Goal: Task Accomplishment & Management: Manage account settings

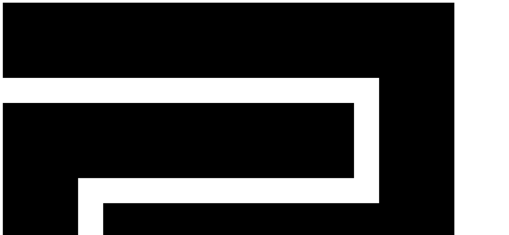
click at [107, 8] on div "CReward production Admin" at bounding box center [255, 217] width 504 height 428
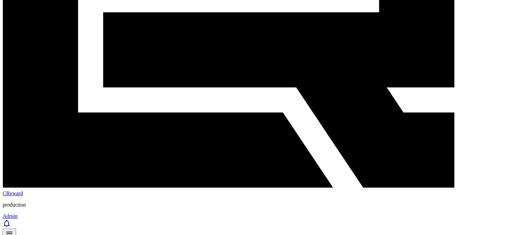
scroll to position [234, 0]
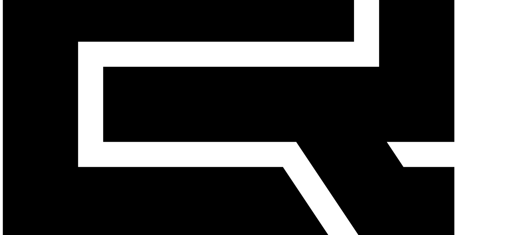
scroll to position [134, 0]
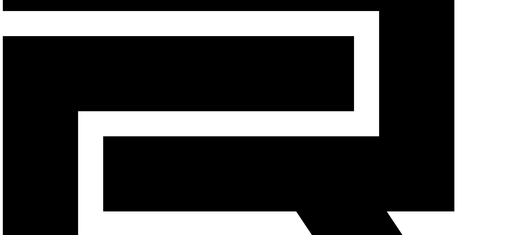
scroll to position [67, 0]
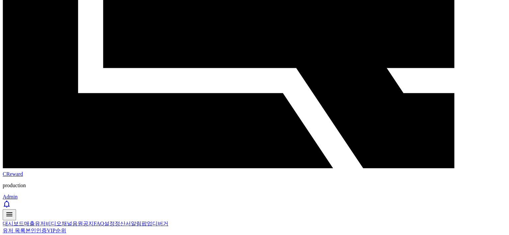
scroll to position [267, 0]
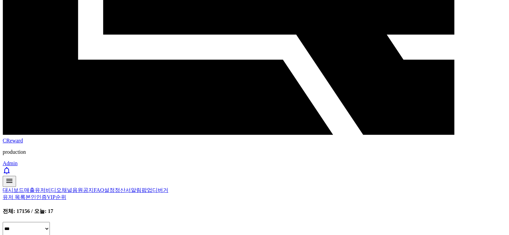
scroll to position [234, 0]
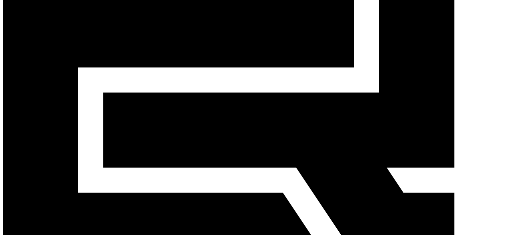
scroll to position [100, 0]
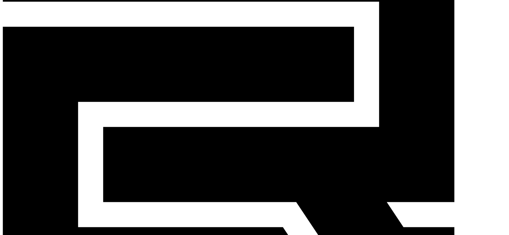
scroll to position [33, 0]
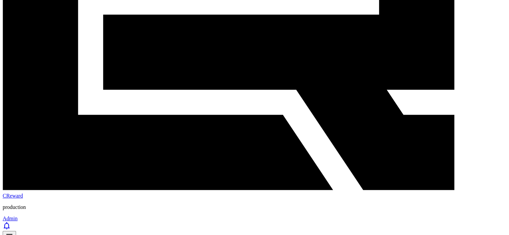
scroll to position [200, 0]
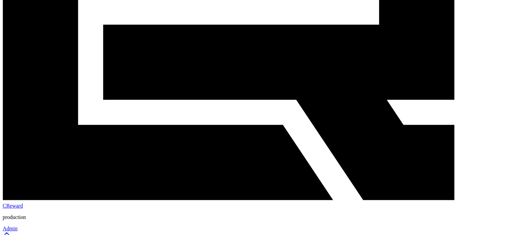
scroll to position [167, 0]
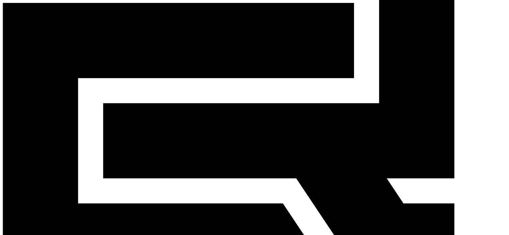
scroll to position [67, 0]
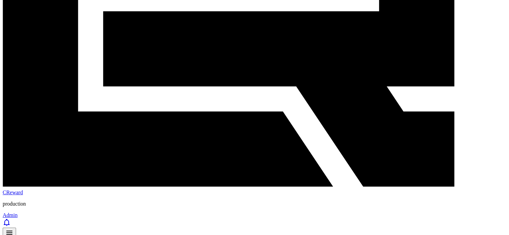
scroll to position [234, 0]
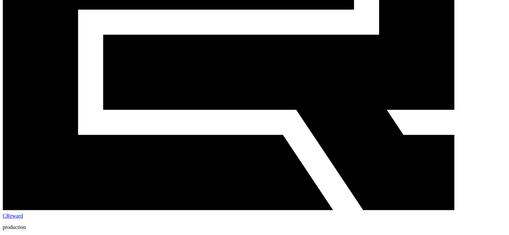
scroll to position [167, 0]
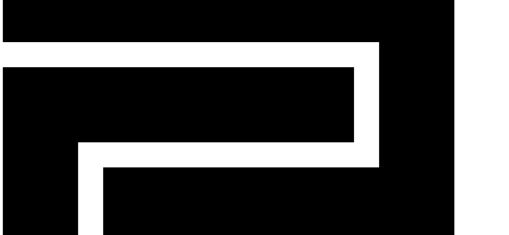
scroll to position [33, 0]
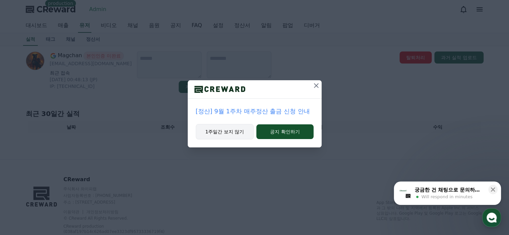
click at [237, 133] on button "1주일간 보지 않기" at bounding box center [225, 131] width 58 height 15
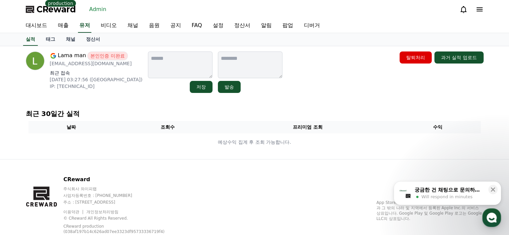
click at [76, 63] on p "thatbusguy12@gmail.com" at bounding box center [96, 63] width 93 height 7
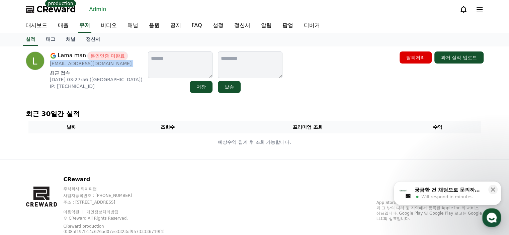
click at [76, 63] on p "thatbusguy12@gmail.com" at bounding box center [96, 63] width 93 height 7
click at [129, 103] on div "Lama man 본인인증 미완료 thatbusguy12@gmail.com 최근 접속 2025-09-09 03:27:56 (IL) IP: 2a0…" at bounding box center [254, 102] width 469 height 113
click at [73, 40] on link "채널" at bounding box center [71, 39] width 20 height 13
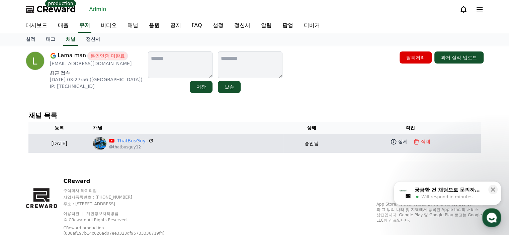
click at [146, 138] on link "ThatBusGuy" at bounding box center [131, 141] width 28 height 7
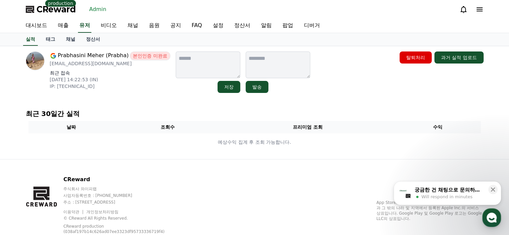
click at [105, 64] on p "prabhasinimeher616@gmail.com" at bounding box center [110, 63] width 120 height 7
copy div "prabhasinimeher616@gmail.com"
click at [71, 37] on link "채널" at bounding box center [71, 39] width 20 height 13
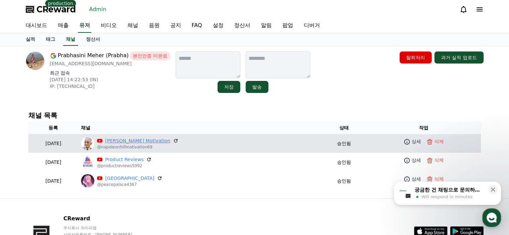
click at [146, 140] on link "Napoleon Hill Motivation" at bounding box center [137, 141] width 65 height 7
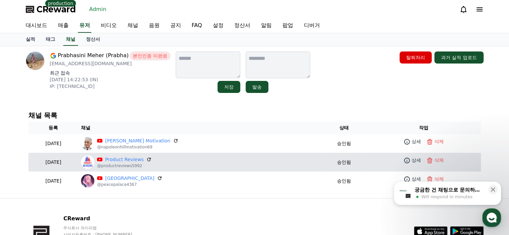
click at [150, 163] on p "@productreviews5992" at bounding box center [124, 165] width 55 height 5
click at [144, 162] on link "Product Reviews" at bounding box center [124, 159] width 38 height 7
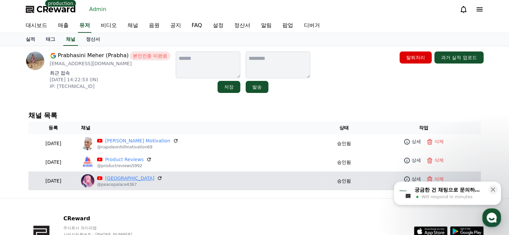
click at [147, 177] on link "Peace Palace" at bounding box center [129, 178] width 49 height 7
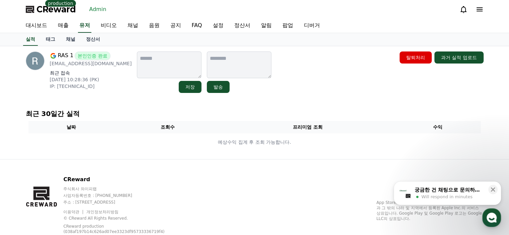
click at [86, 68] on div "RAS 1 본인인증 완료 [EMAIL_ADDRESS][DOMAIN_NAME] 최근 접속 [DATE] 10:28:36 (PK) IP: [TECH…" at bounding box center [91, 73] width 82 height 42
click at [86, 63] on p "[EMAIL_ADDRESS][DOMAIN_NAME]" at bounding box center [91, 63] width 82 height 7
copy div "[EMAIL_ADDRESS][DOMAIN_NAME]"
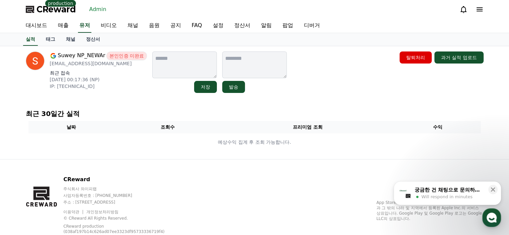
click at [91, 64] on p "[EMAIL_ADDRESS][DOMAIN_NAME]" at bounding box center [98, 63] width 97 height 7
click at [91, 64] on p "npnewarsuwey@gmail.com" at bounding box center [98, 63] width 97 height 7
copy div "npnewarsuwey@gmail.com"
click at [293, 98] on div "Suwey NP_NEWAr 본인인증 미완료 npnewarsuwey@gmail.com 최근 접속 2025-09-10 00:17:36 (NP) I…" at bounding box center [254, 102] width 469 height 113
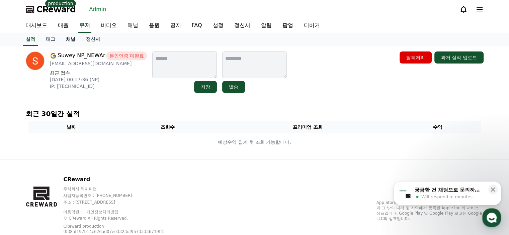
click at [68, 39] on link "채널" at bounding box center [71, 39] width 20 height 13
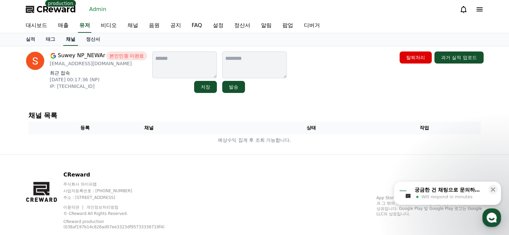
click at [68, 39] on link "채널" at bounding box center [70, 39] width 15 height 13
click at [35, 37] on link "실적" at bounding box center [30, 39] width 20 height 13
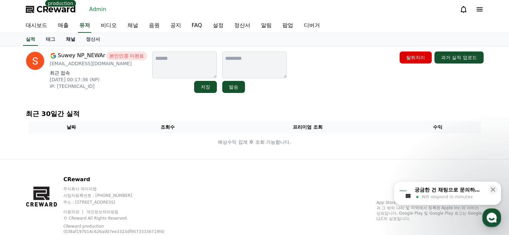
click at [61, 38] on link "채널" at bounding box center [71, 39] width 20 height 13
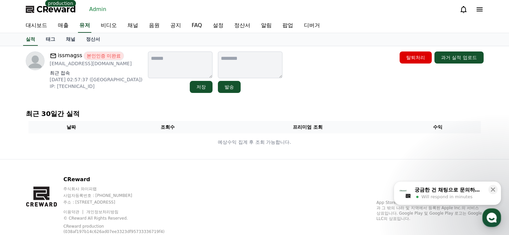
click at [86, 64] on p "[EMAIL_ADDRESS][DOMAIN_NAME]" at bounding box center [96, 63] width 93 height 7
copy div "[EMAIL_ADDRESS][DOMAIN_NAME]"
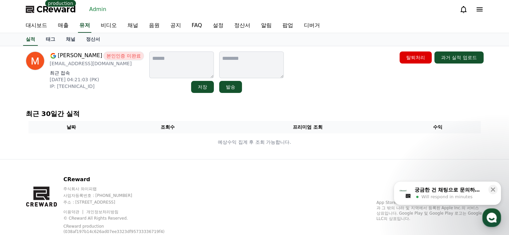
click at [104, 67] on div "Muhammad Sardar 본인인증 미완료 muhammadsardar68713@gmail.com 최근 접속 2025-09-10 04:21:0…" at bounding box center [97, 73] width 94 height 42
click at [107, 64] on p "muhammadsardar68713@gmail.com" at bounding box center [97, 63] width 94 height 7
copy div "muhammadsardar68713@gmail.com"
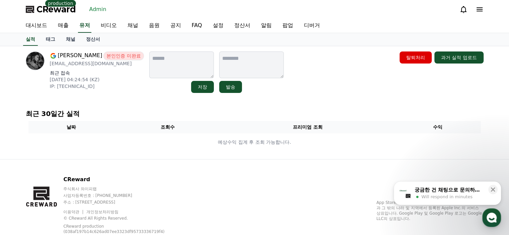
click at [99, 64] on p "[EMAIL_ADDRESS][DOMAIN_NAME]" at bounding box center [97, 63] width 94 height 7
click at [99, 64] on p "arisa1230flower@gmail.com" at bounding box center [97, 63] width 94 height 7
copy div "arisa1230flower@gmail.com"
click at [100, 66] on p "[EMAIL_ADDRESS][DOMAIN_NAME]" at bounding box center [97, 63] width 94 height 7
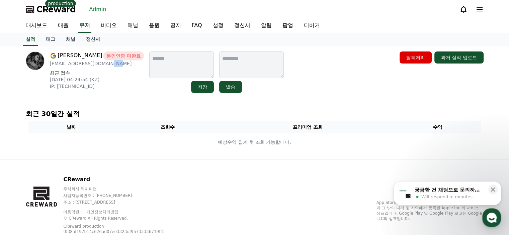
click at [100, 66] on p "[EMAIL_ADDRESS][DOMAIN_NAME]" at bounding box center [97, 63] width 94 height 7
copy div "[EMAIL_ADDRESS][DOMAIN_NAME]"
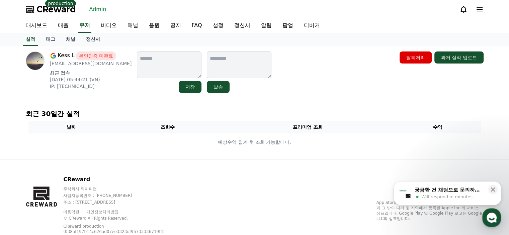
click at [72, 65] on p "[EMAIL_ADDRESS][DOMAIN_NAME]" at bounding box center [91, 63] width 82 height 7
copy div "[EMAIL_ADDRESS][DOMAIN_NAME]"
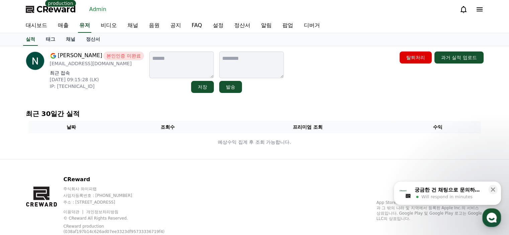
click at [106, 62] on p "karnannimesh2025@gmail.com" at bounding box center [97, 63] width 94 height 7
copy div "karnannimesh2025@gmail.com"
